Goal: Information Seeking & Learning: Learn about a topic

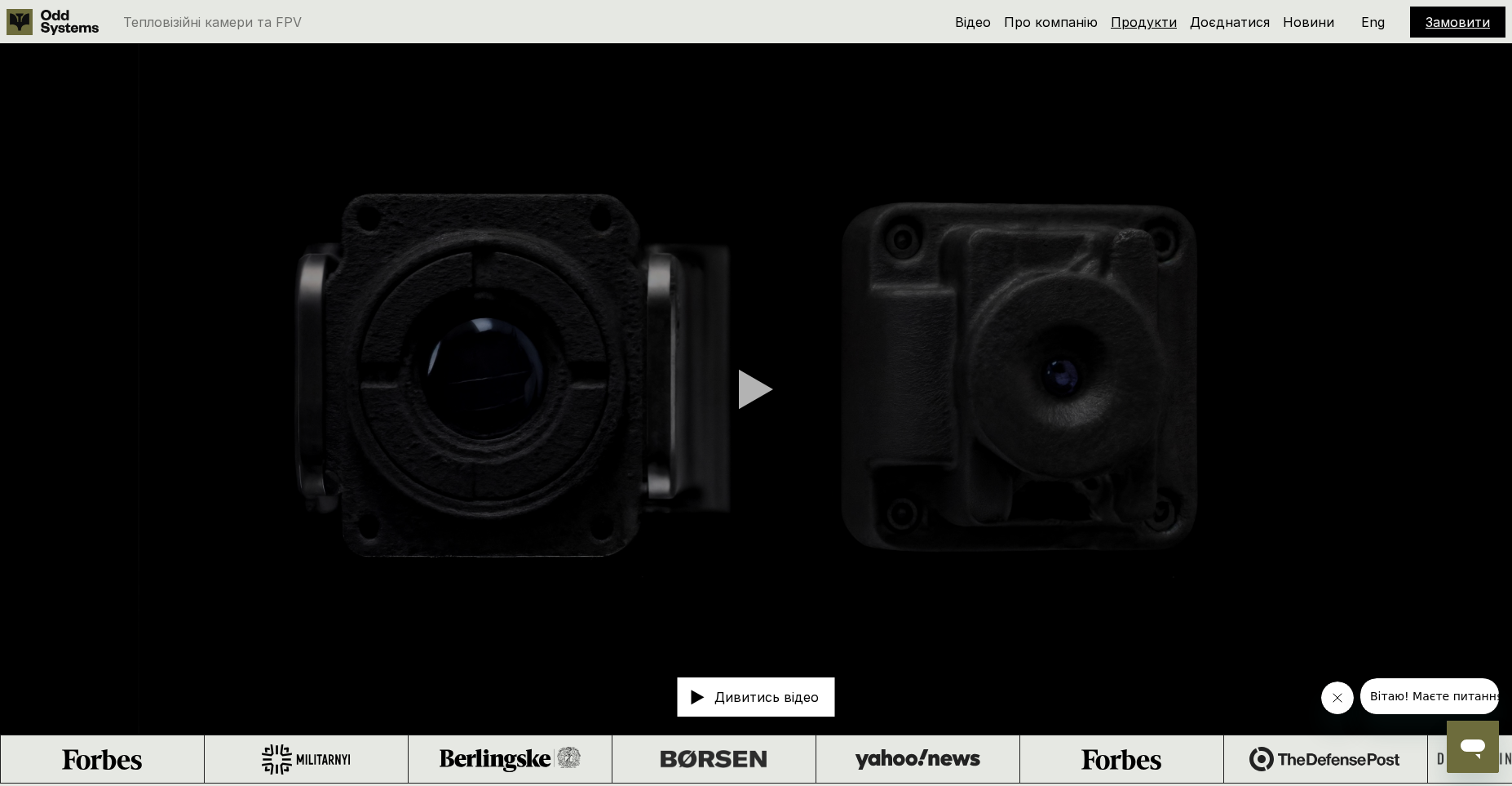
click at [1177, 25] on link "Продукти" at bounding box center [1143, 22] width 67 height 16
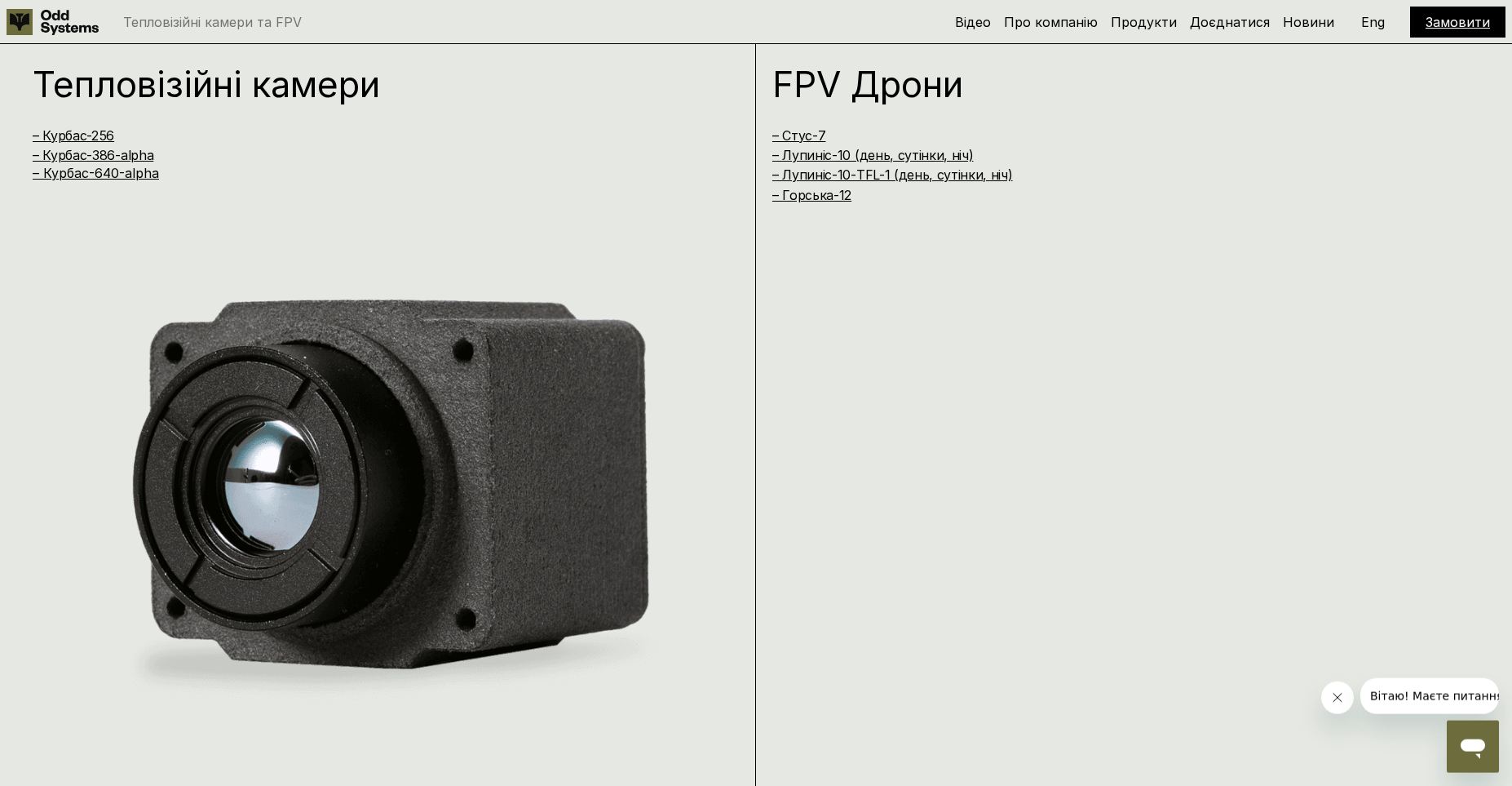
scroll to position [1569, 0]
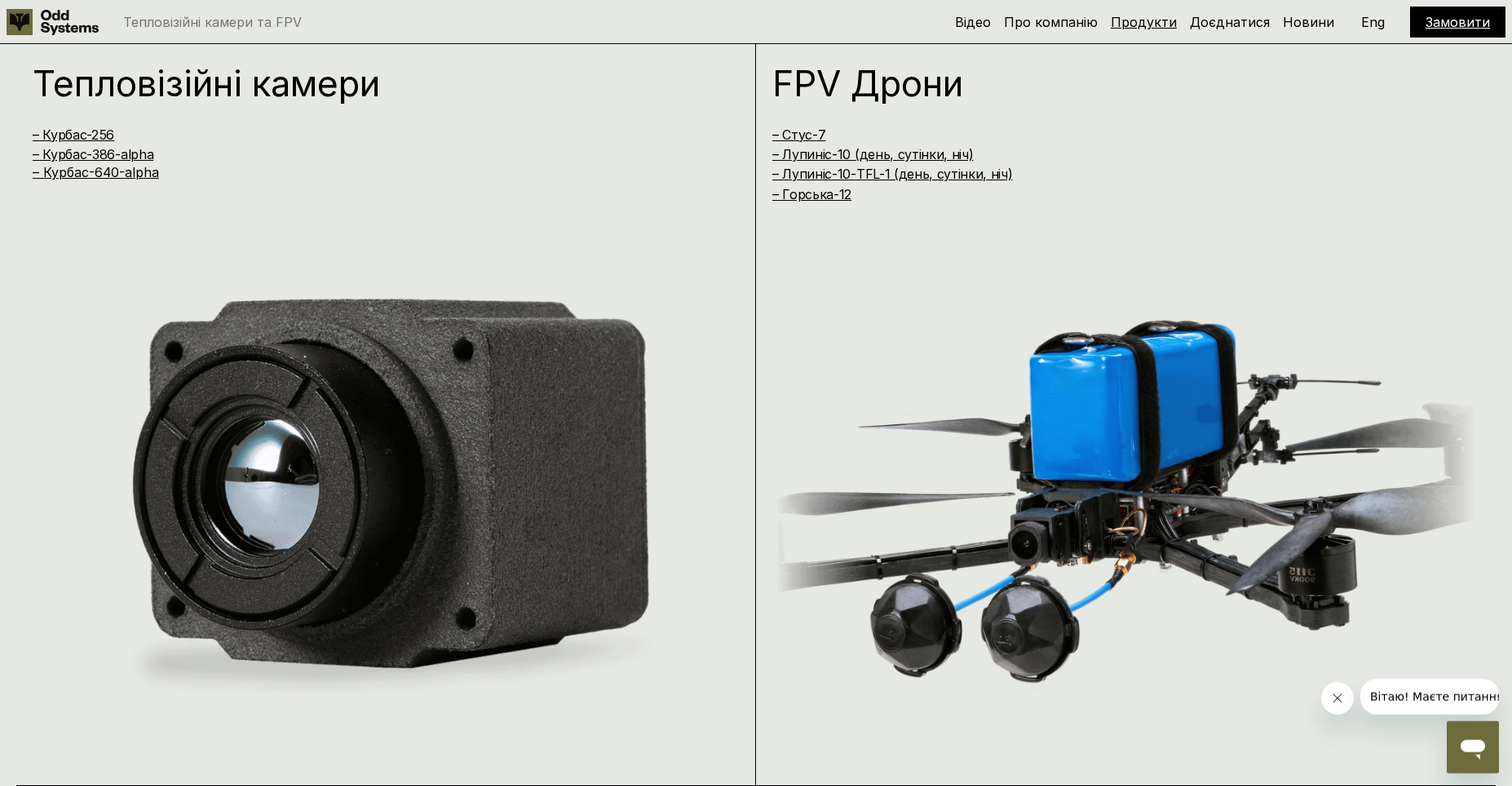
click at [1136, 23] on link "Продукти" at bounding box center [1143, 22] width 67 height 16
click at [1146, 29] on link "Продукти" at bounding box center [1143, 22] width 67 height 16
click at [1041, 29] on link "Про компанію" at bounding box center [1051, 22] width 93 height 16
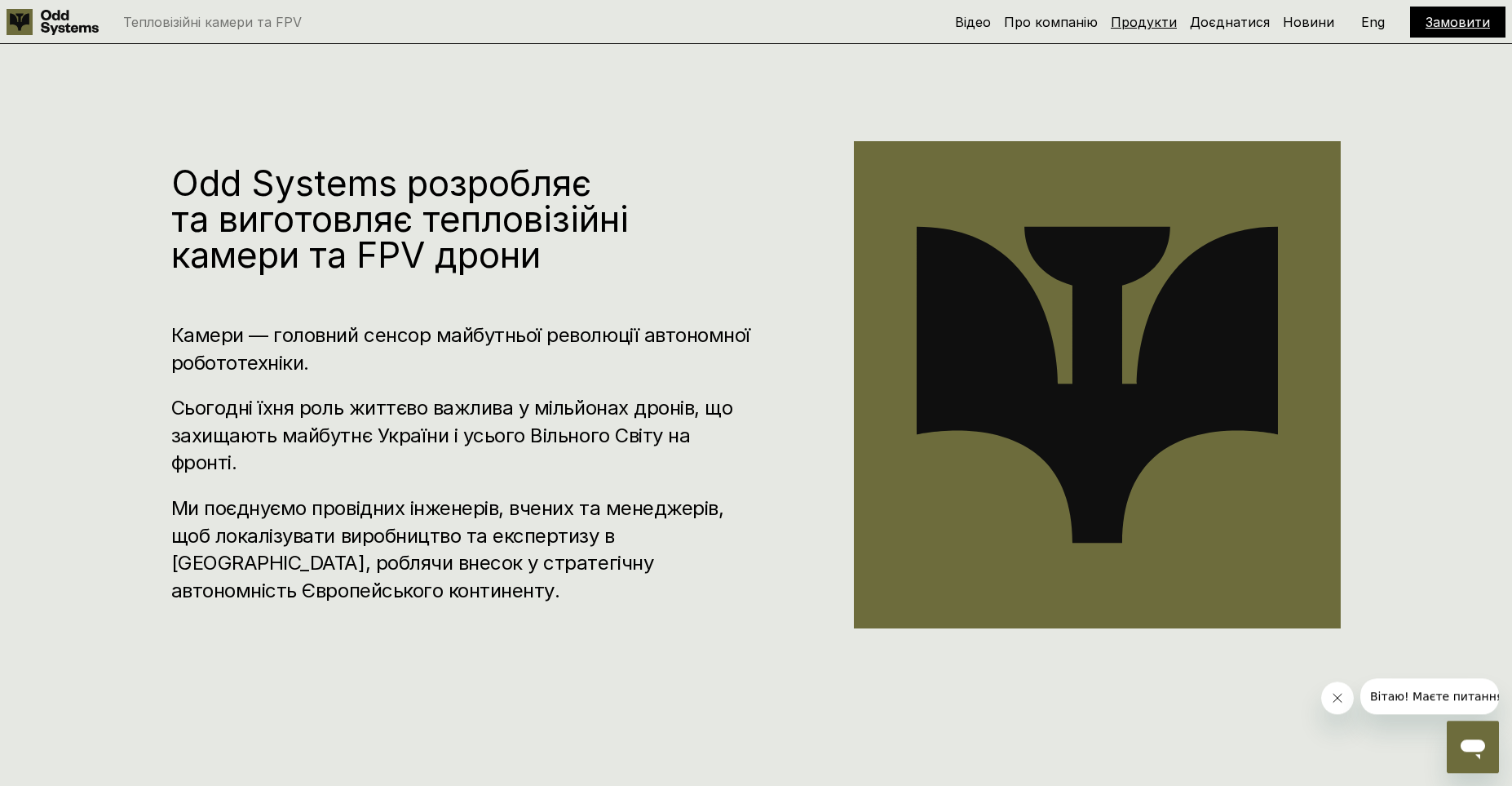
click at [1141, 23] on link "Продукти" at bounding box center [1143, 22] width 67 height 16
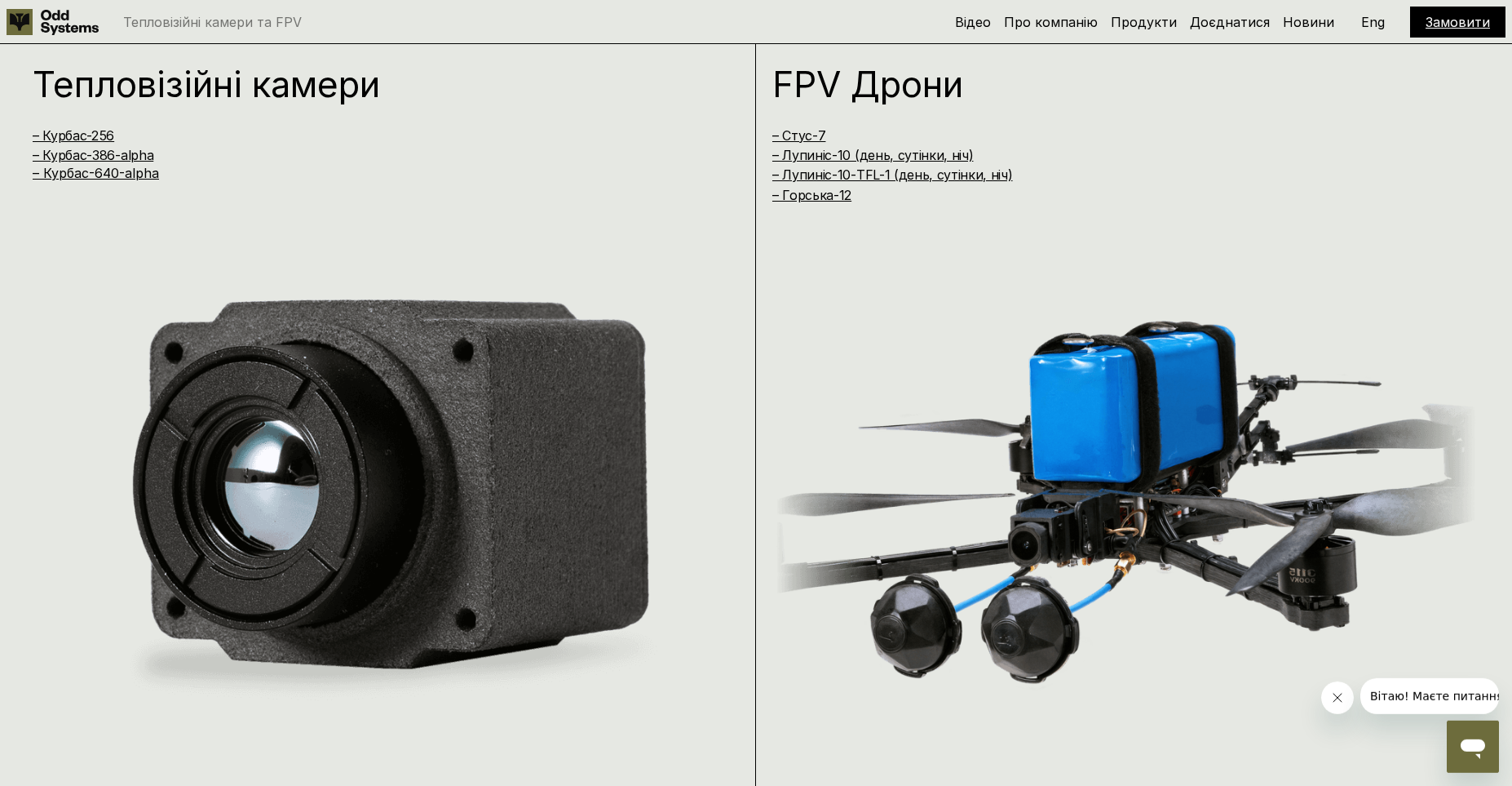
scroll to position [1569, 0]
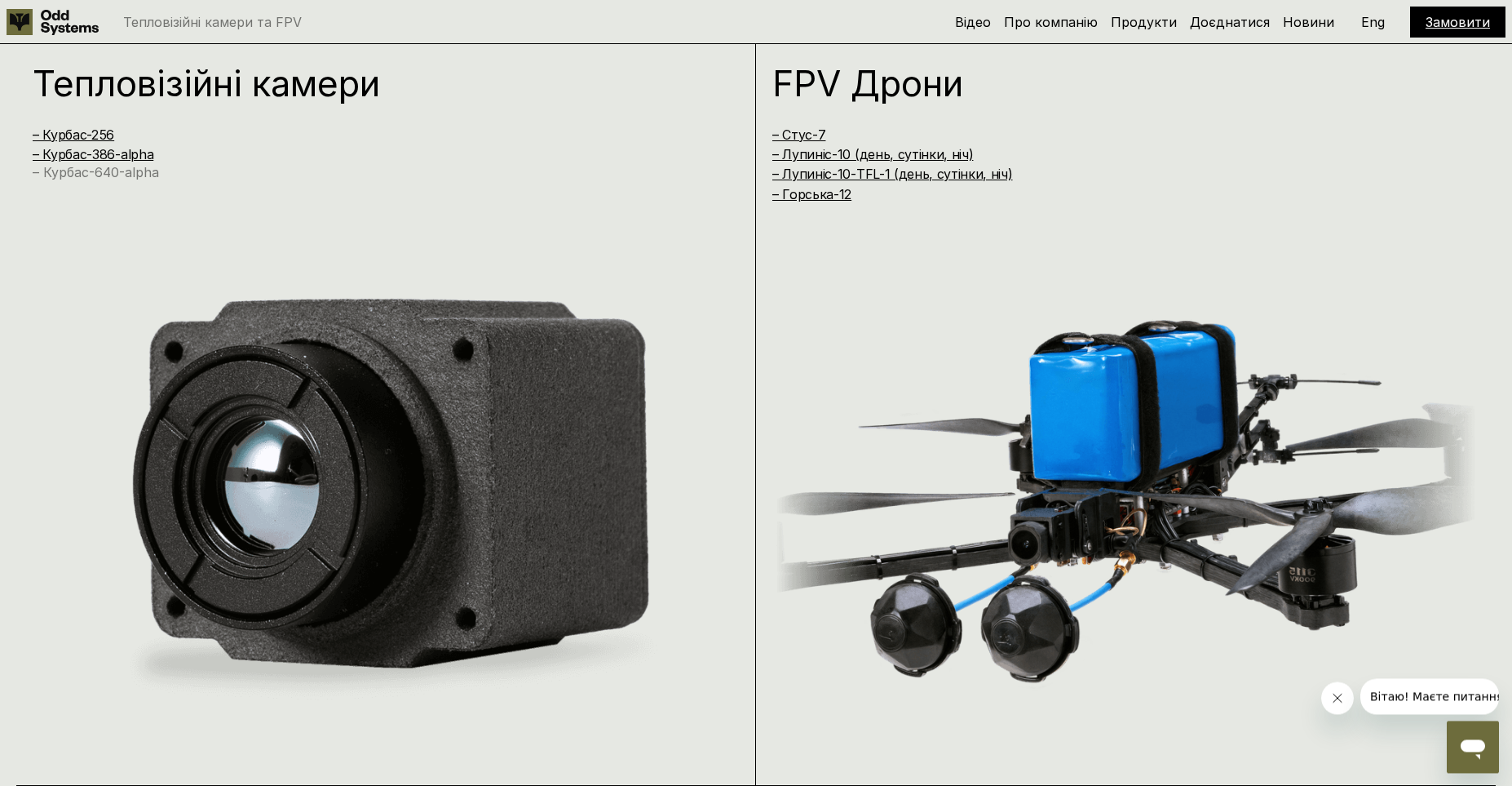
click at [79, 175] on link "– Курбас-640-alpha" at bounding box center [95, 172] width 126 height 16
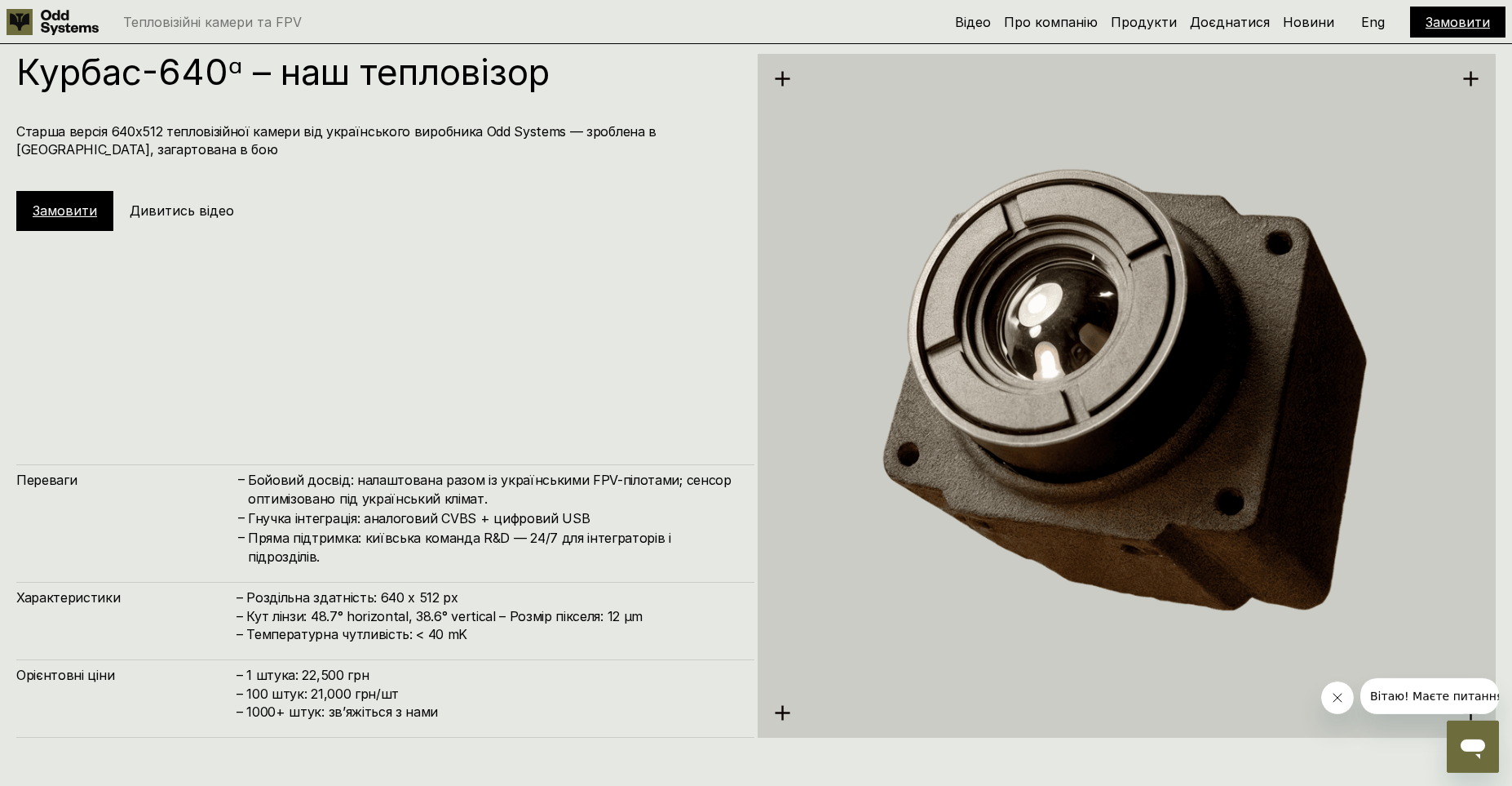
scroll to position [3926, 0]
click at [882, 349] on img at bounding box center [1127, 394] width 738 height 759
click at [166, 212] on h5 "Дивитись відео" at bounding box center [182, 210] width 104 height 18
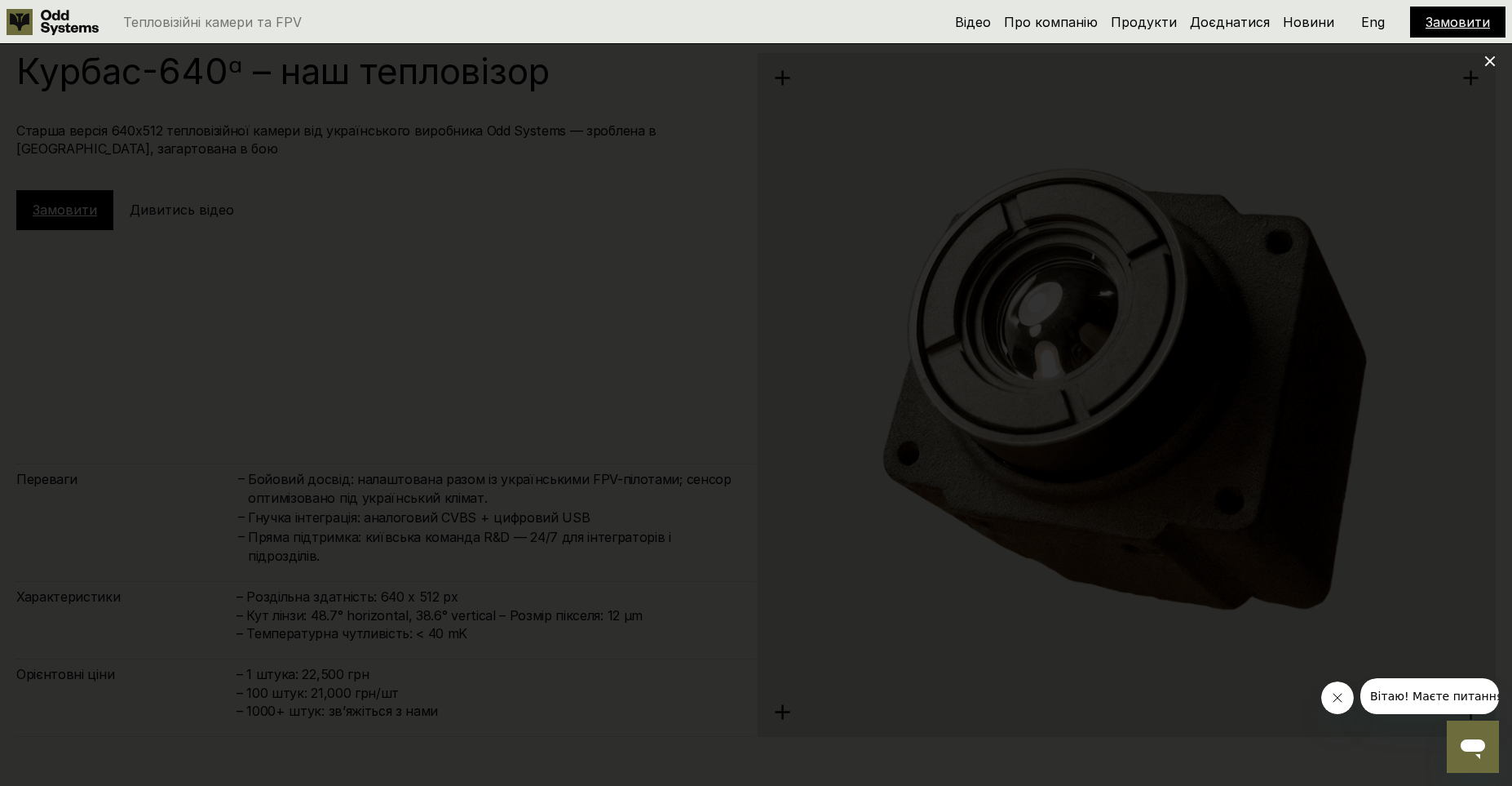
click at [1488, 63] on use at bounding box center [1490, 62] width 11 height 11
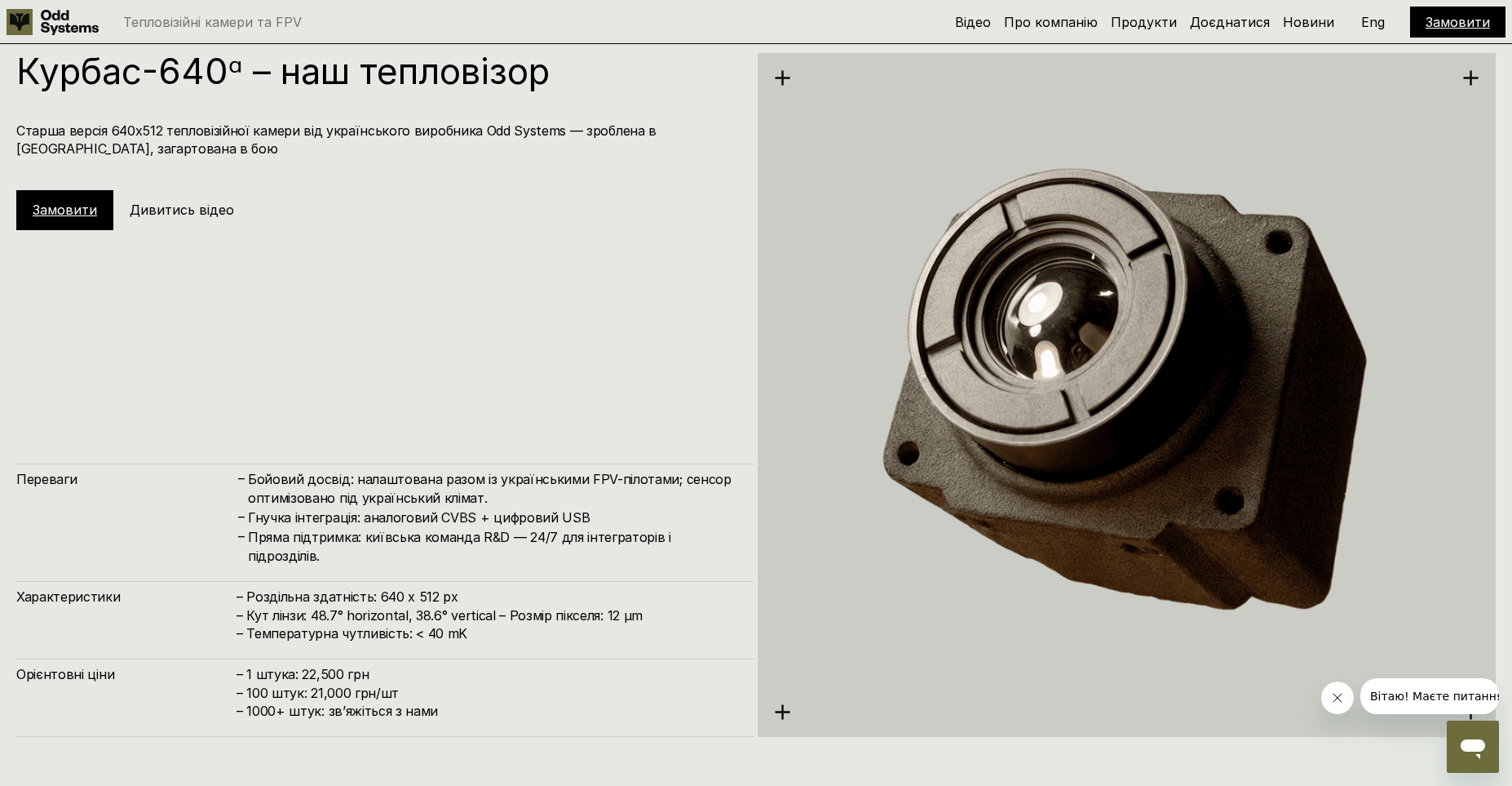
click at [1336, 705] on button "Close message from company" at bounding box center [1336, 698] width 33 height 33
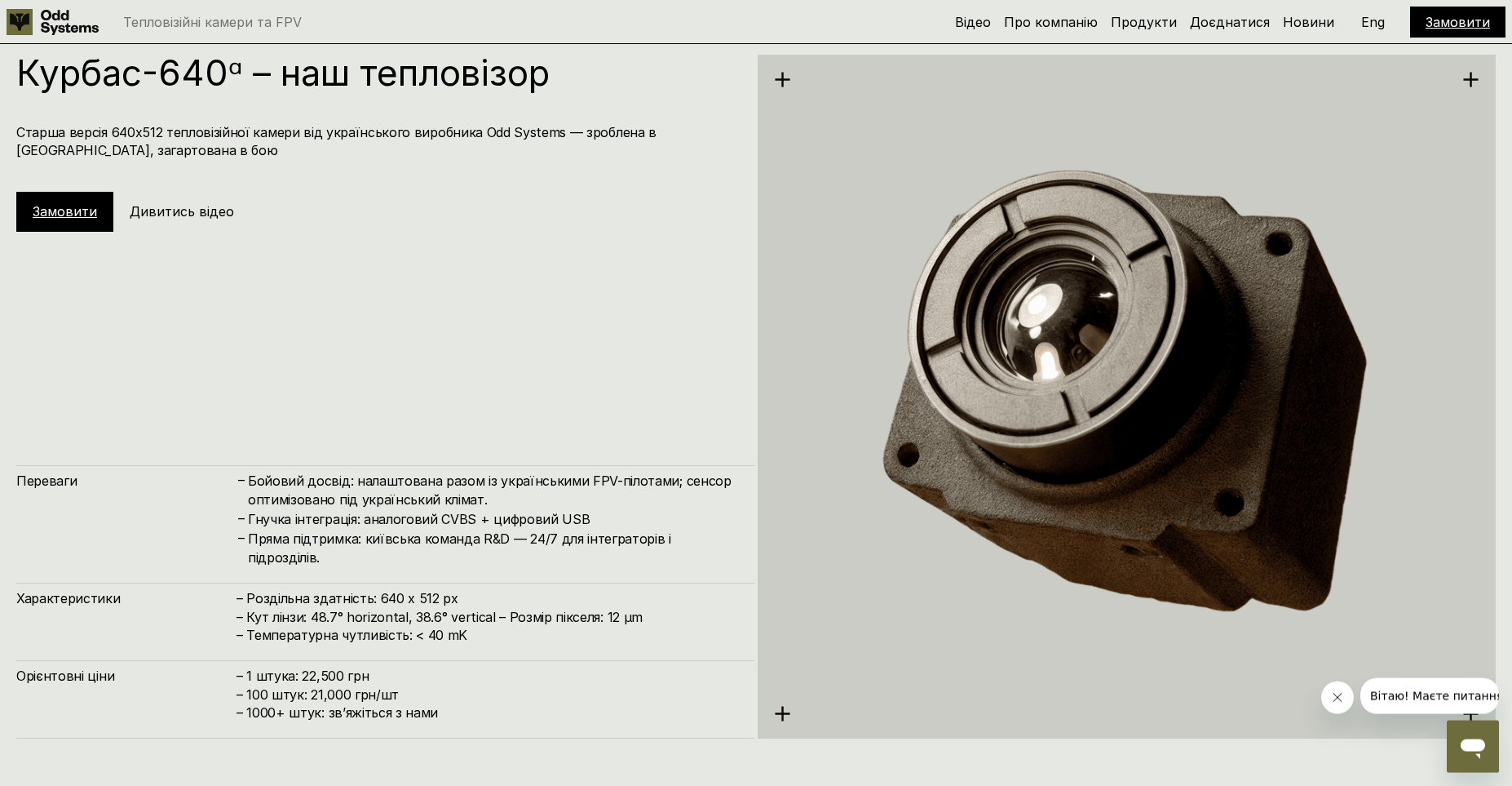
scroll to position [3925, 0]
